Goal: Task Accomplishment & Management: Use online tool/utility

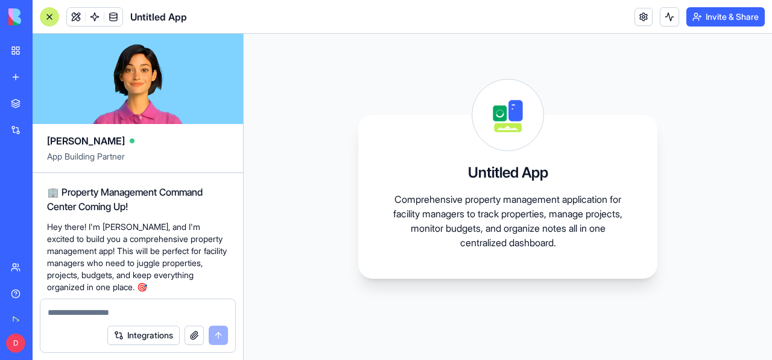
scroll to position [1426, 0]
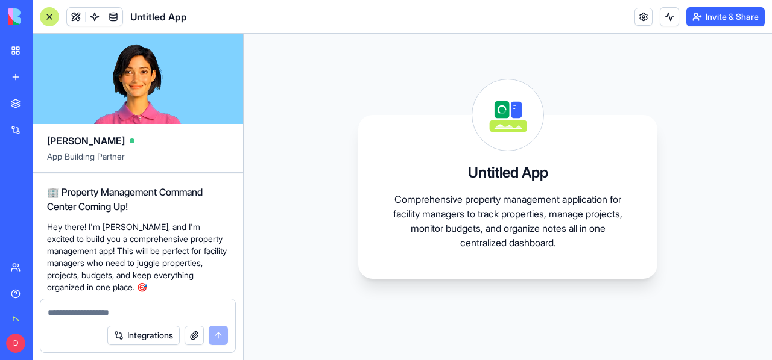
click at [49, 13] on div at bounding box center [49, 16] width 19 height 19
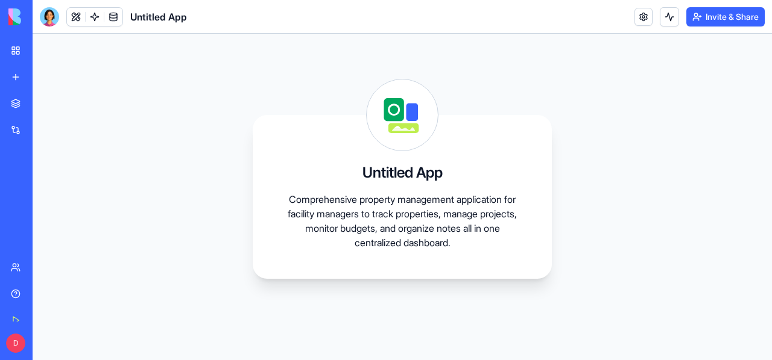
click at [49, 13] on div at bounding box center [49, 16] width 19 height 19
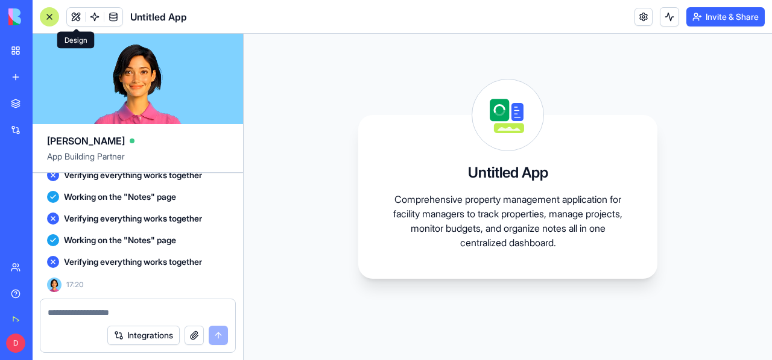
click at [80, 13] on button at bounding box center [76, 17] width 18 height 18
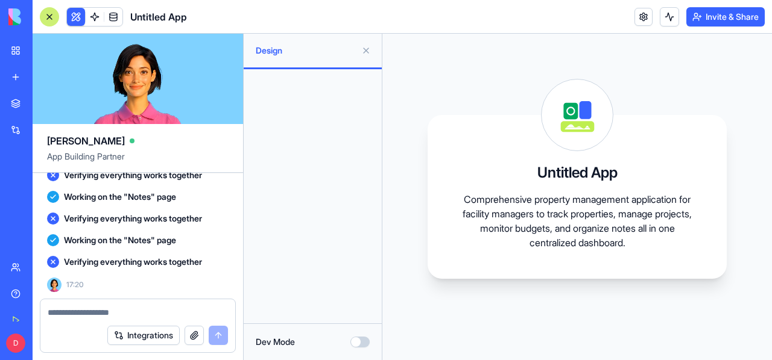
click at [80, 13] on button at bounding box center [76, 17] width 18 height 18
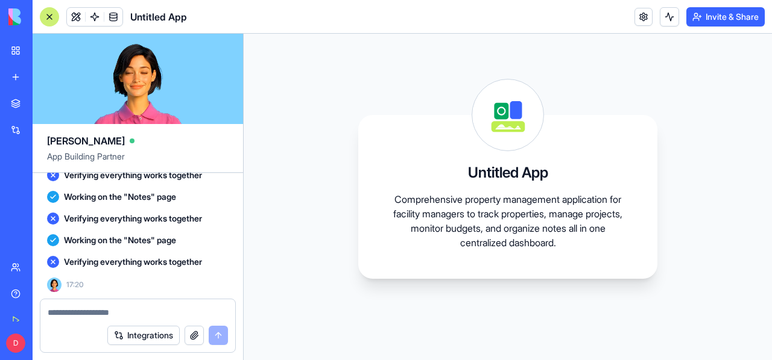
click at [459, 165] on div "Untitled App Comprehensive property management application for facility manager…" at bounding box center [507, 197] width 299 height 164
click at [44, 66] on link "New app" at bounding box center [28, 77] width 48 height 24
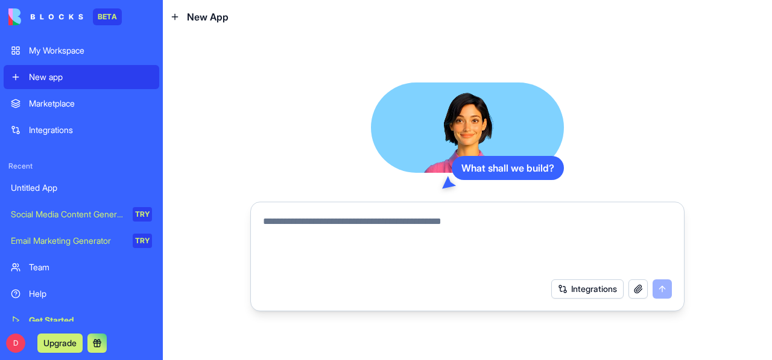
click at [275, 66] on div "What shall we build? Integrations" at bounding box center [467, 197] width 609 height 327
click at [328, 246] on textarea at bounding box center [467, 244] width 409 height 58
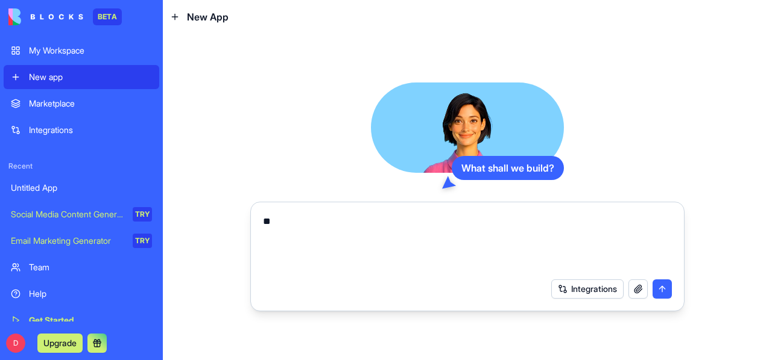
type textarea "*"
type textarea "**********"
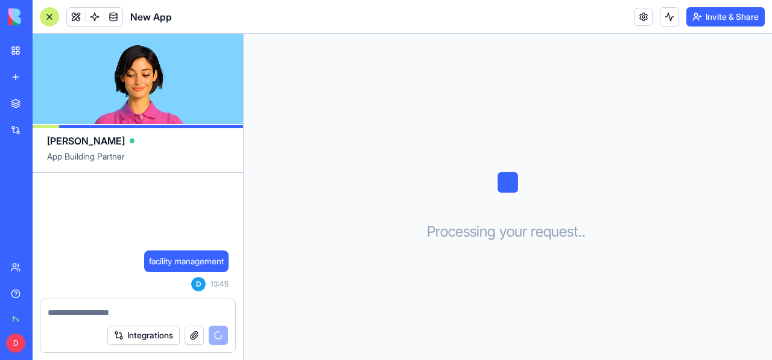
scroll to position [107, 0]
